Goal: Task Accomplishment & Management: Use online tool/utility

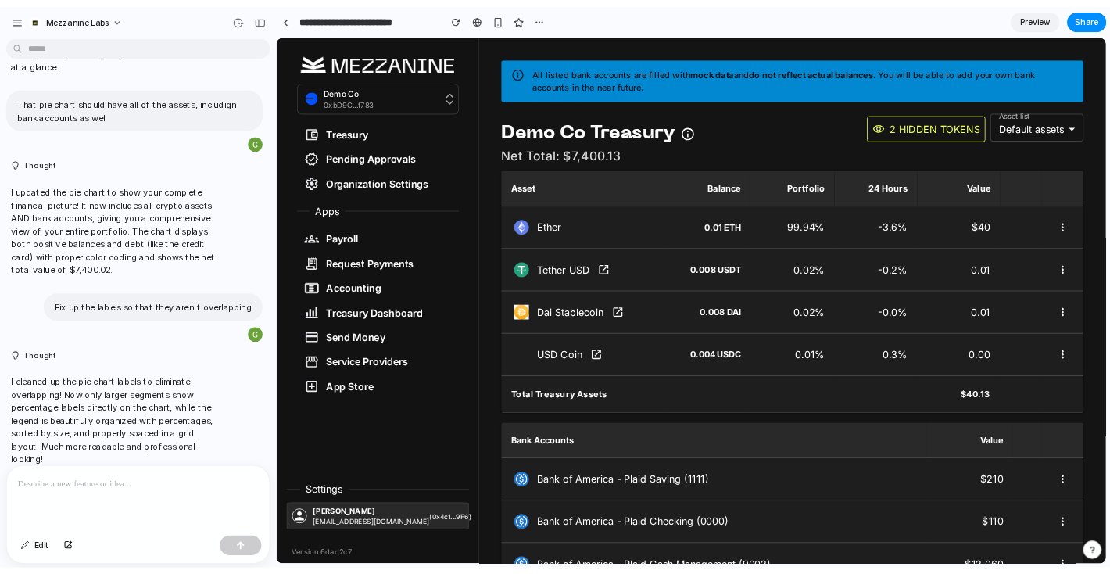
scroll to position [786, 0]
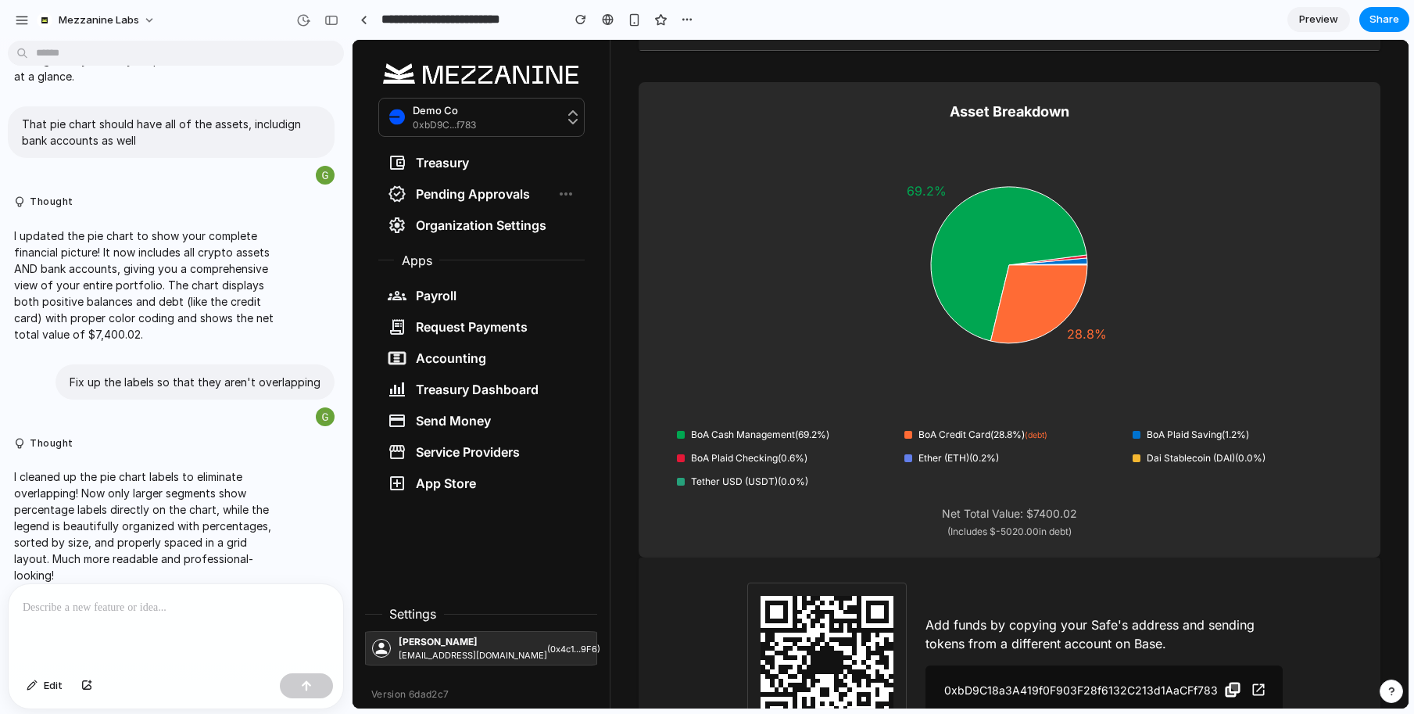
click at [704, 40] on html "Demo Co 0xbD9C...f783 Treasury Pending Approvals Organization Settings Apps Pay…" at bounding box center [881, 374] width 1056 height 668
click at [665, 40] on html "Demo Co 0xbD9C...f783 Treasury Pending Approvals Organization Settings Apps Pay…" at bounding box center [881, 374] width 1056 height 668
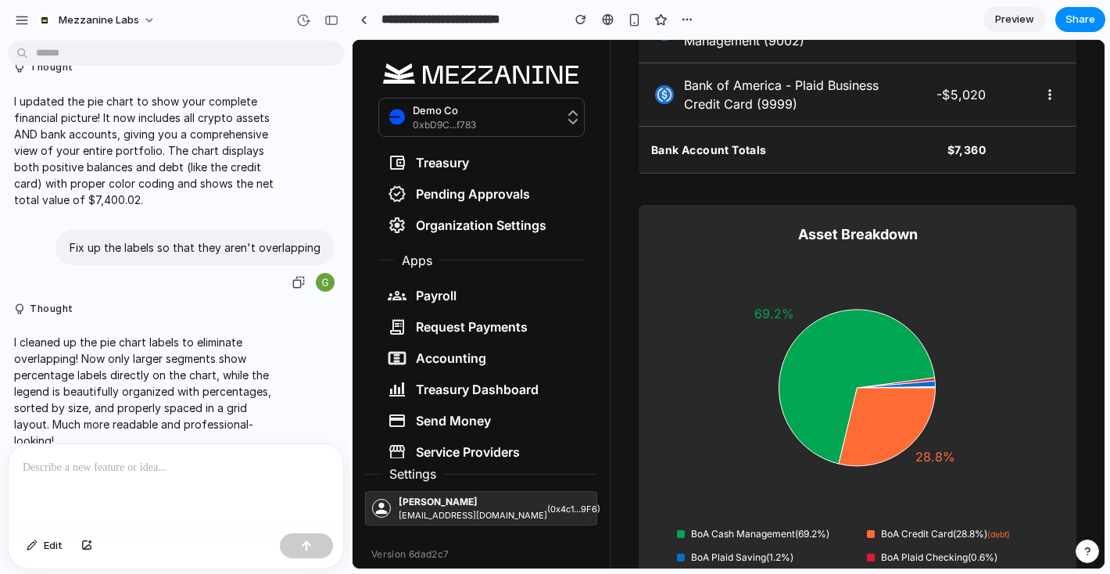
scroll to position [385, 0]
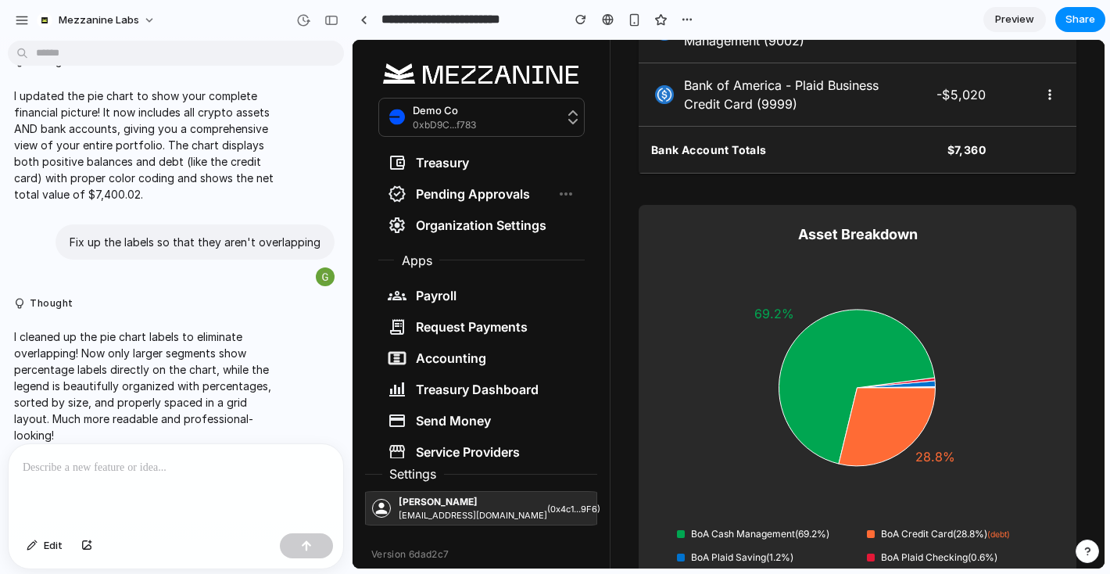
click at [460, 200] on div "Pending Approvals" at bounding box center [459, 194] width 142 height 19
click at [488, 197] on div "Pending Approvals" at bounding box center [459, 194] width 142 height 19
click at [514, 193] on div "Pending Approvals" at bounding box center [459, 194] width 142 height 19
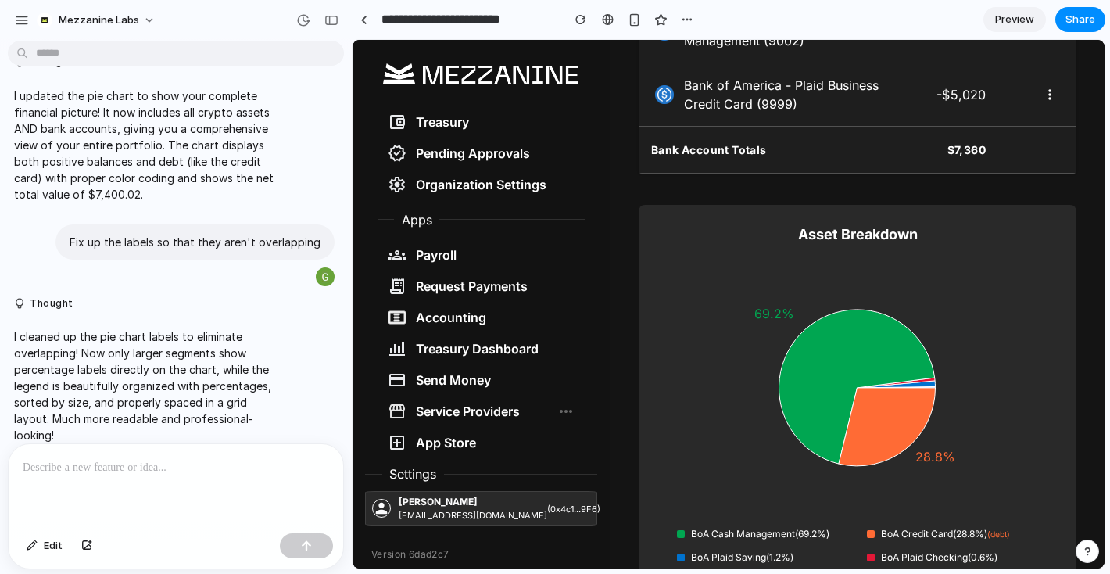
click at [483, 406] on div "Service Providers" at bounding box center [454, 411] width 132 height 19
click at [434, 280] on div "Request Payments" at bounding box center [458, 286] width 140 height 19
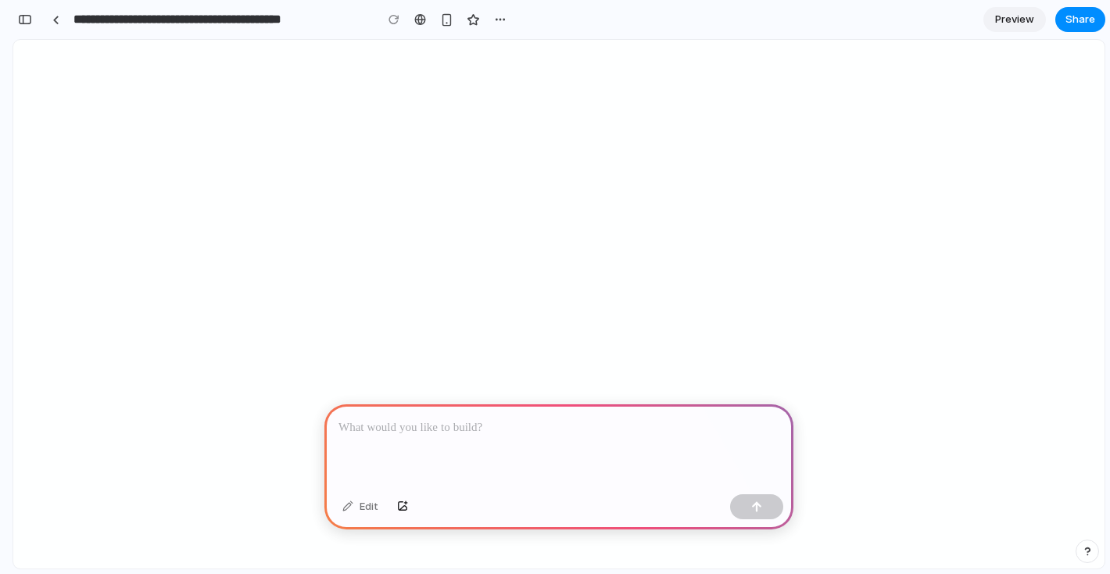
scroll to position [0, 14]
click at [441, 428] on p at bounding box center [559, 427] width 441 height 19
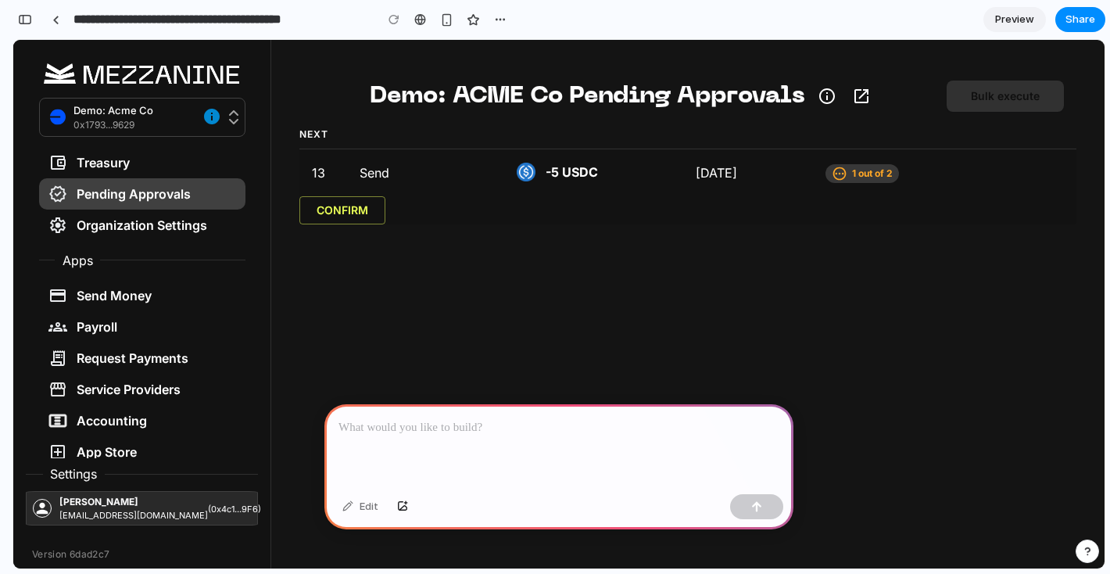
scroll to position [0, 0]
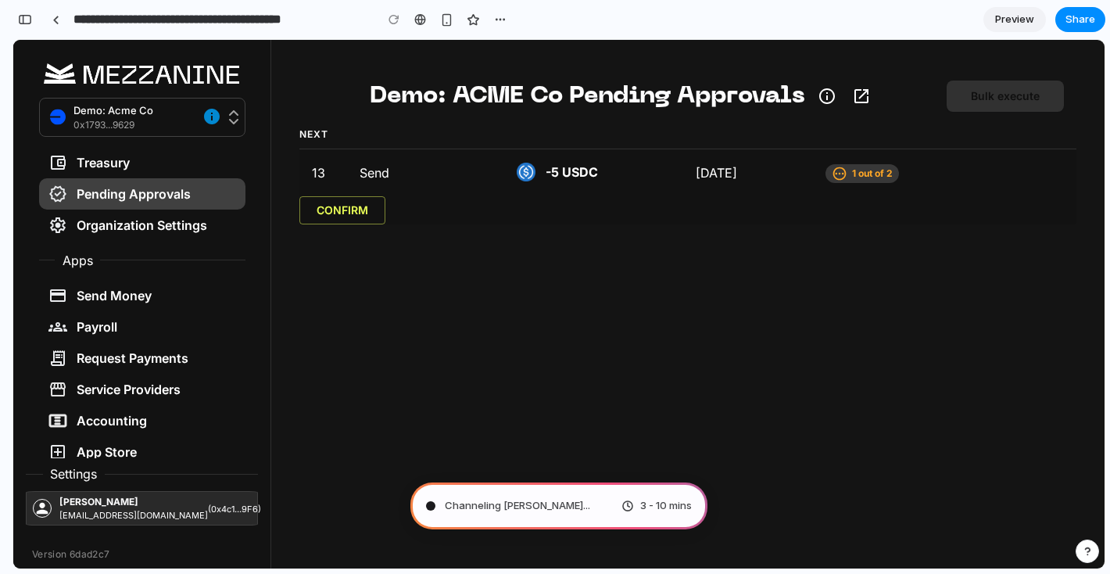
type input "**********"
